Goal: Task Accomplishment & Management: Manage account settings

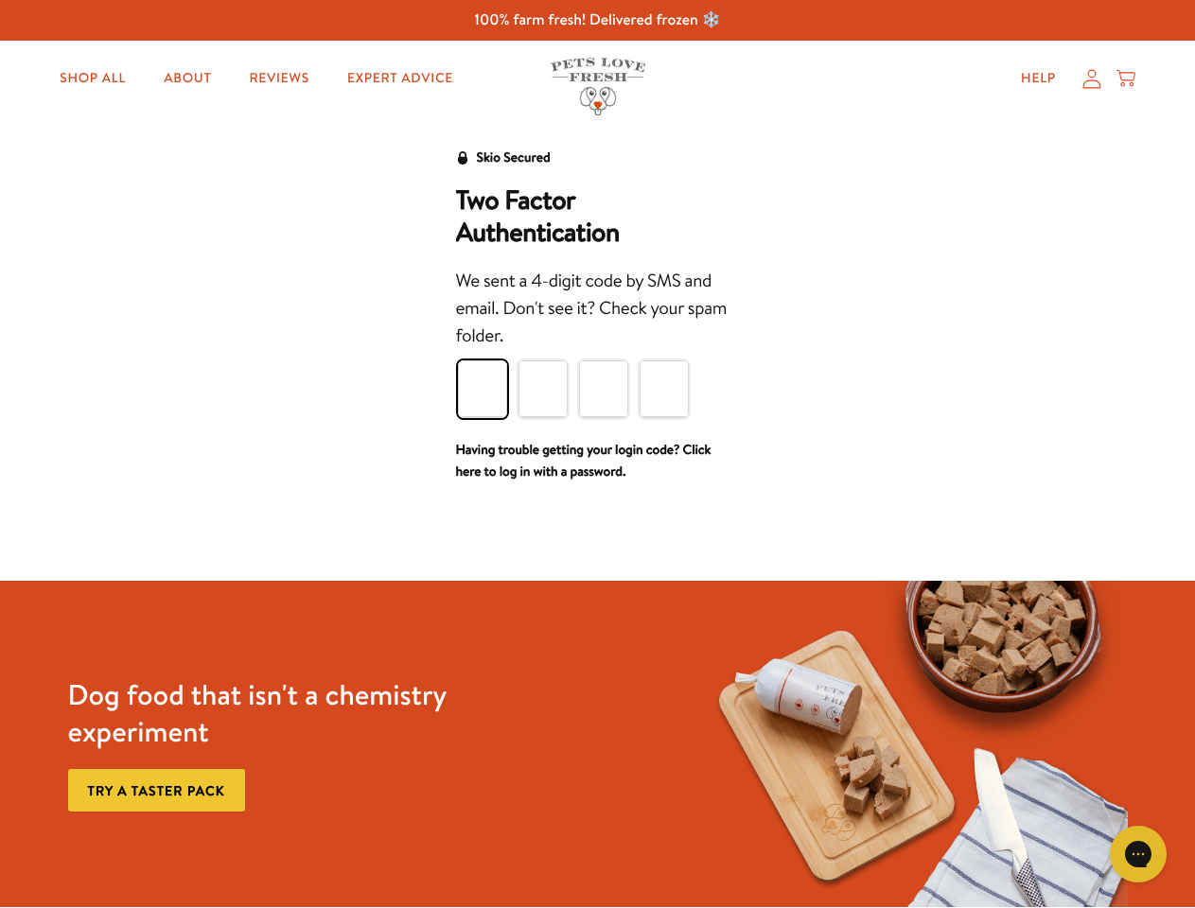
click at [597, 348] on div "We sent a 4-digit code by SMS and email. Don't see it? Check your spam folder." at bounding box center [598, 309] width 284 height 83
click at [1138, 854] on icon "Gorgias live chat" at bounding box center [1138, 854] width 18 height 18
